Goal: Go to known website: Go to known website

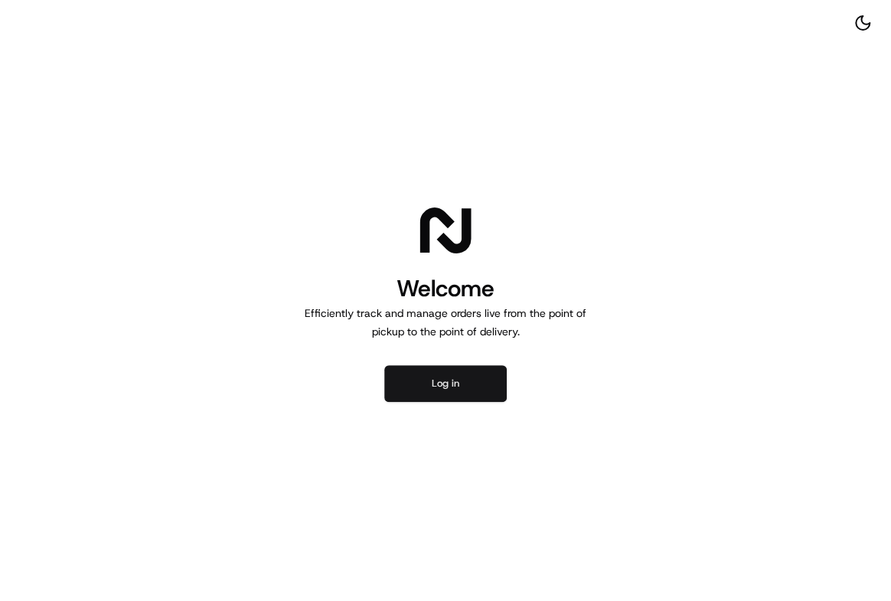
click at [451, 382] on button "Log in" at bounding box center [445, 383] width 122 height 37
